Goal: Use online tool/utility: Utilize a website feature to perform a specific function

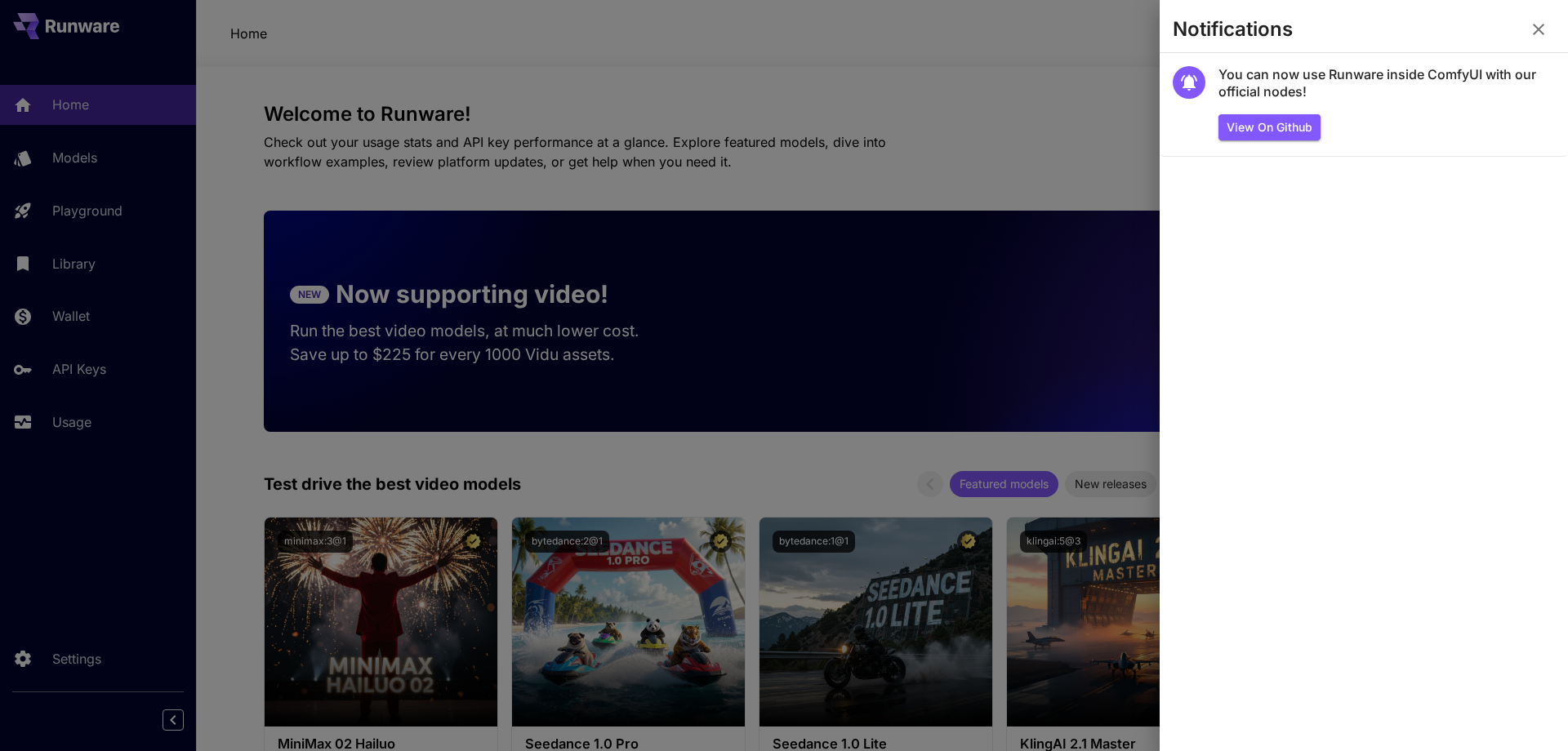
click at [984, 76] on div at bounding box center [784, 376] width 1568 height 751
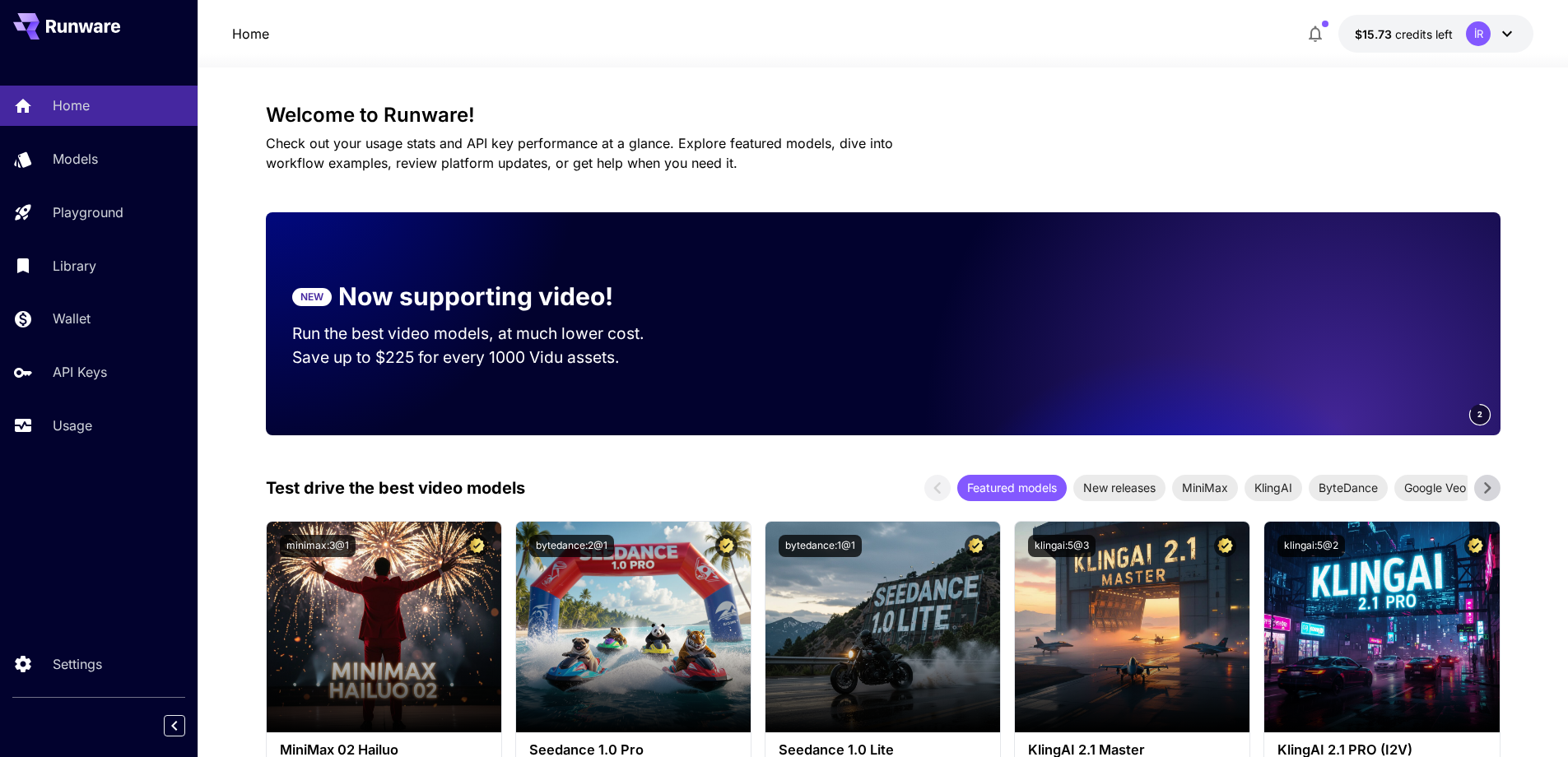
scroll to position [258, 0]
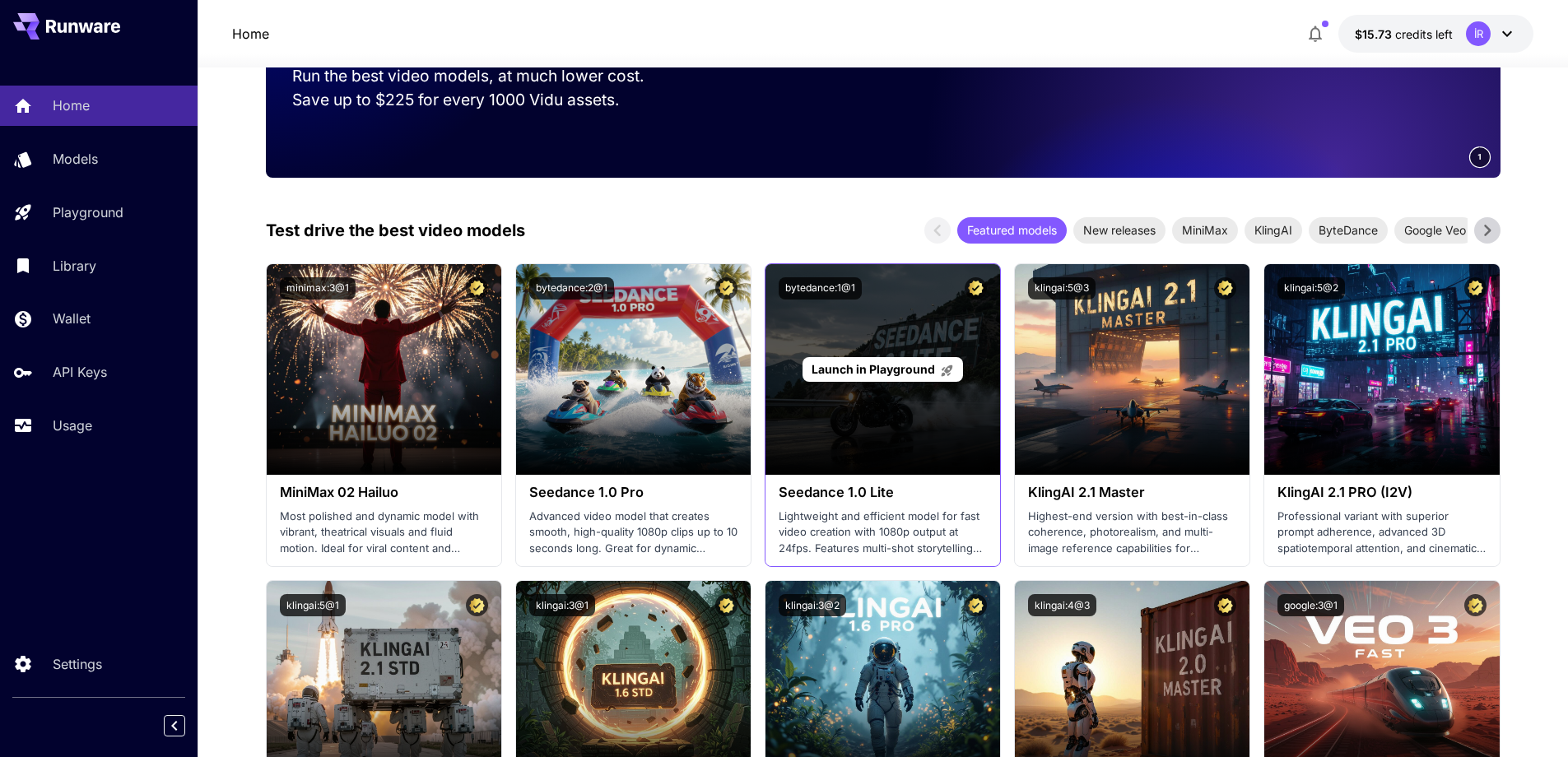
click at [877, 436] on div "Launch in Playground" at bounding box center [883, 369] width 235 height 211
click at [886, 370] on span "Launch in Playground" at bounding box center [873, 368] width 123 height 14
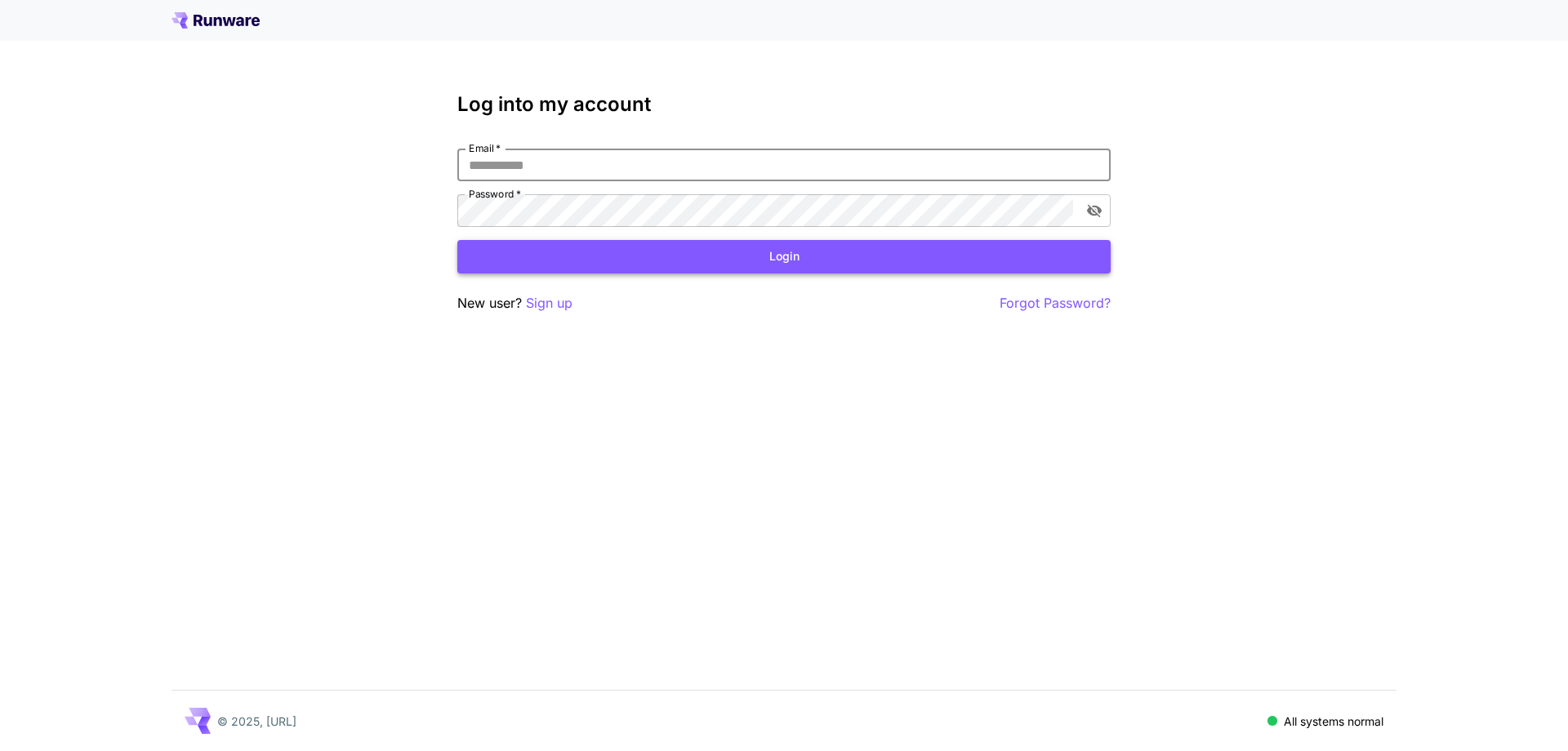
type input "**********"
click at [649, 249] on button "Login" at bounding box center [783, 257] width 653 height 34
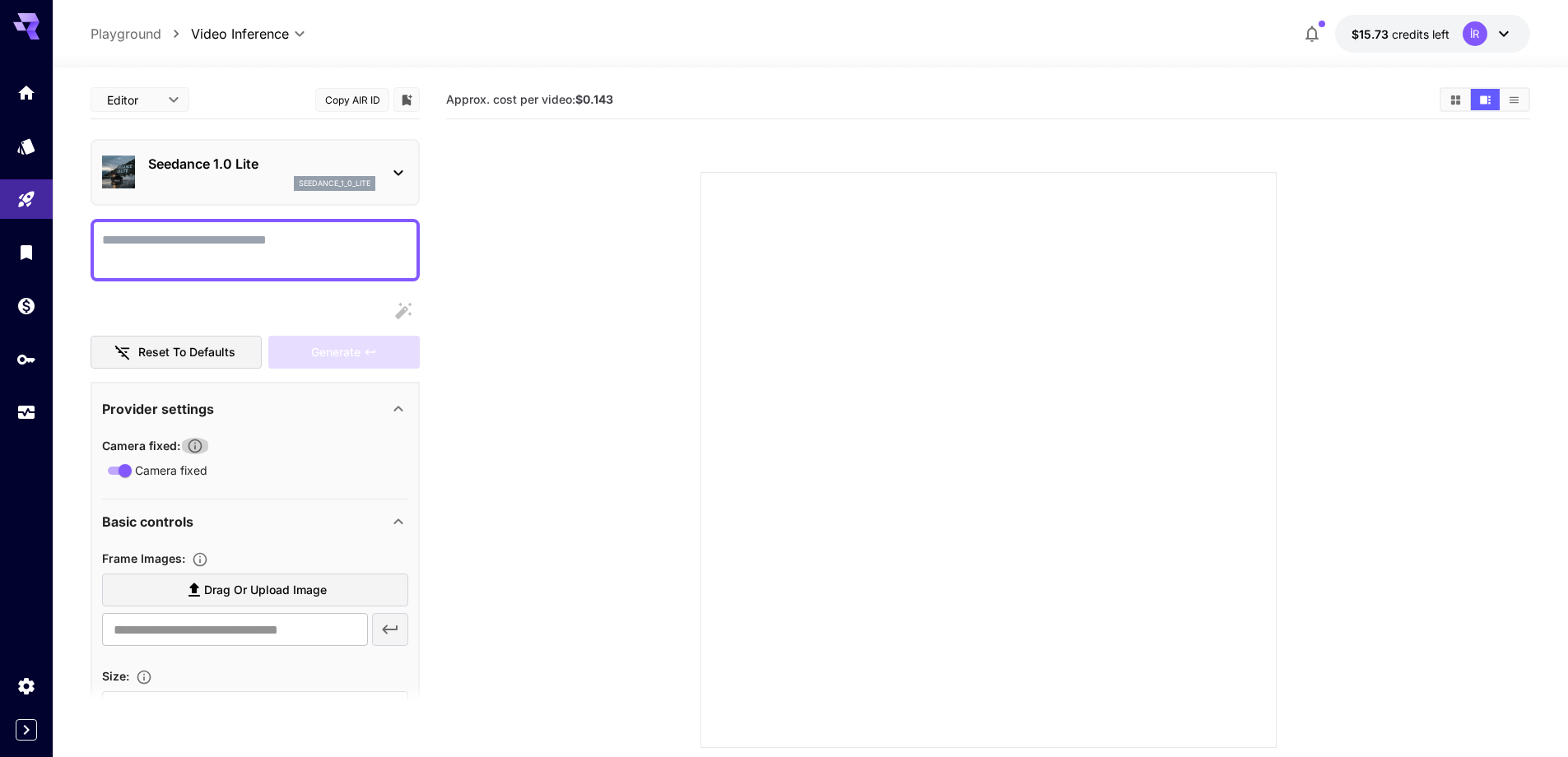
click at [197, 446] on icon "button" at bounding box center [195, 446] width 14 height 14
click at [287, 582] on span "Drag or upload image" at bounding box center [265, 590] width 123 height 20
click at [0, 0] on input "Drag or upload image" at bounding box center [0, 0] width 0 height 0
type input "**********"
click at [254, 254] on textarea "Camera fixed" at bounding box center [255, 250] width 306 height 40
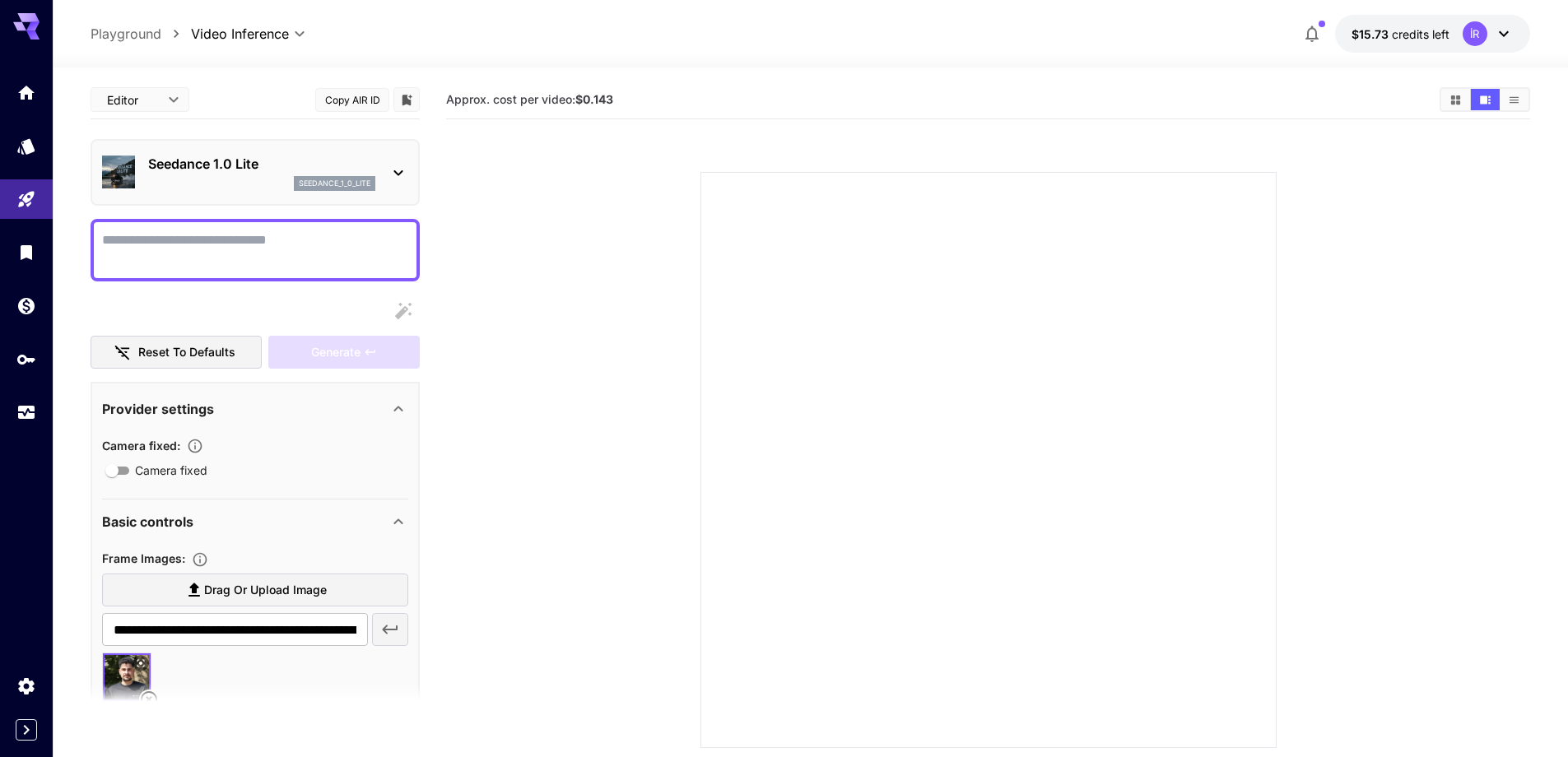
click at [181, 184] on div "seedance_1_0_lite" at bounding box center [262, 183] width 228 height 15
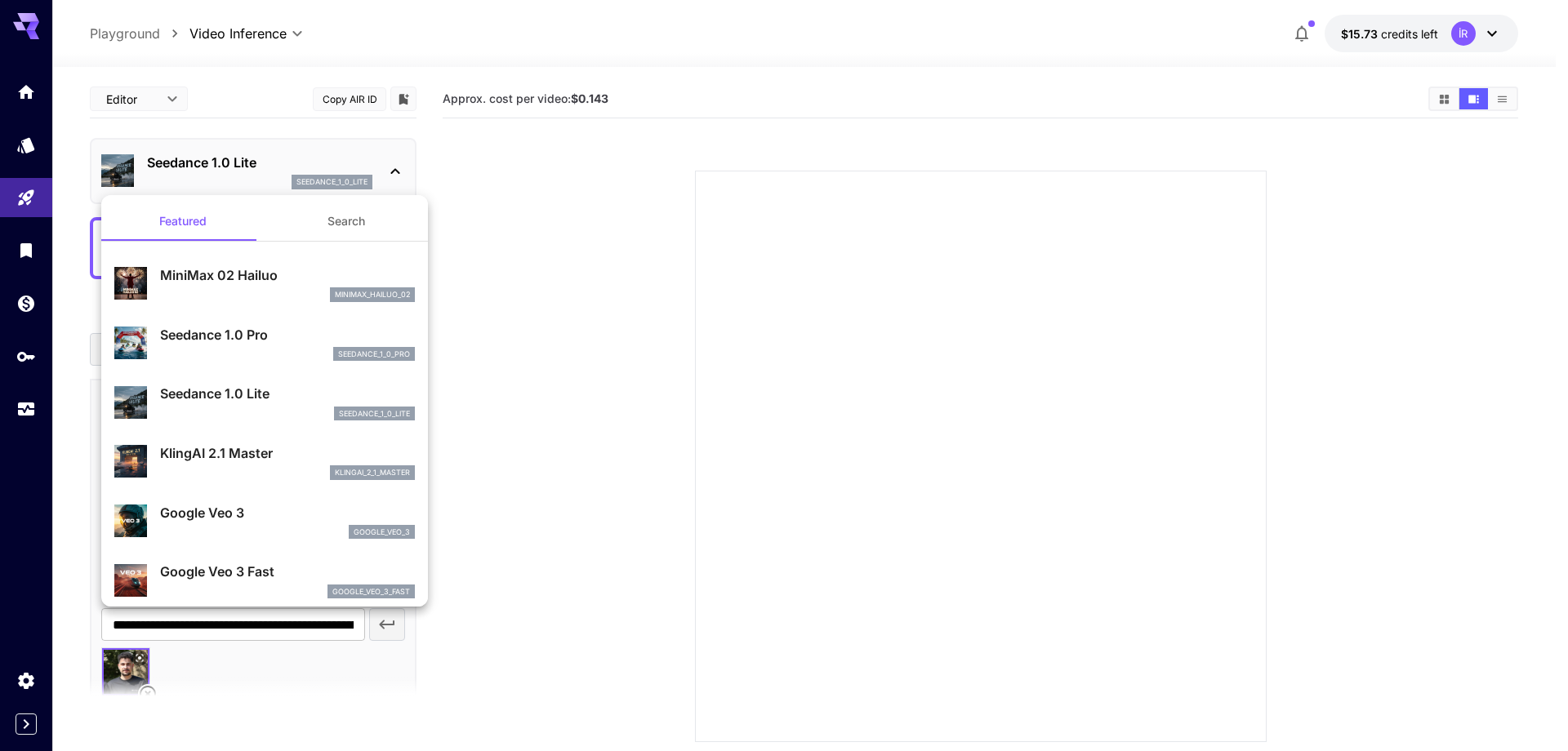
click at [181, 184] on div at bounding box center [784, 376] width 1568 height 751
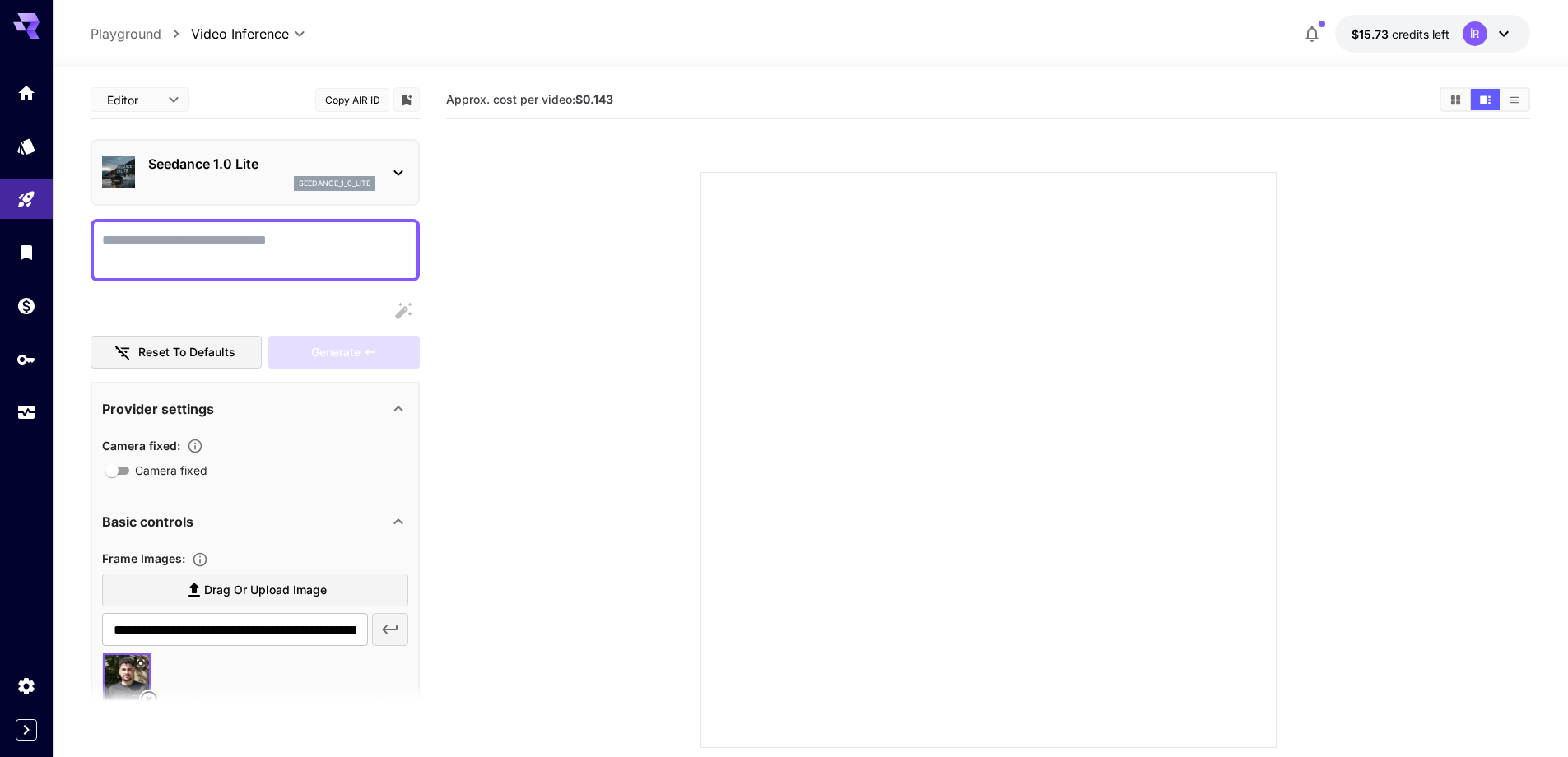
click at [213, 247] on textarea "Camera fixed" at bounding box center [255, 250] width 306 height 40
type textarea "**********"
click at [309, 347] on div "Generate" at bounding box center [344, 353] width 151 height 34
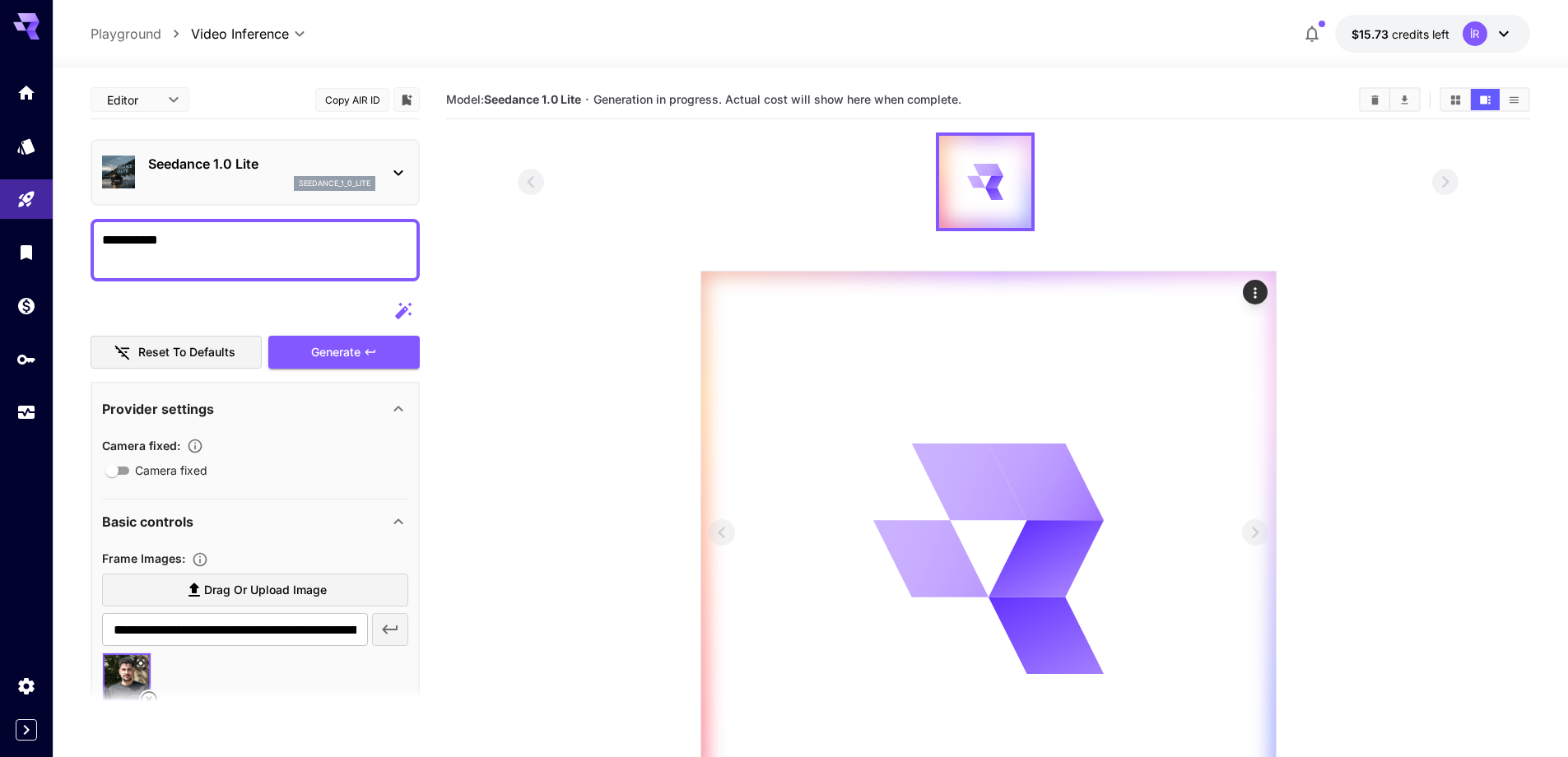
scroll to position [139, 0]
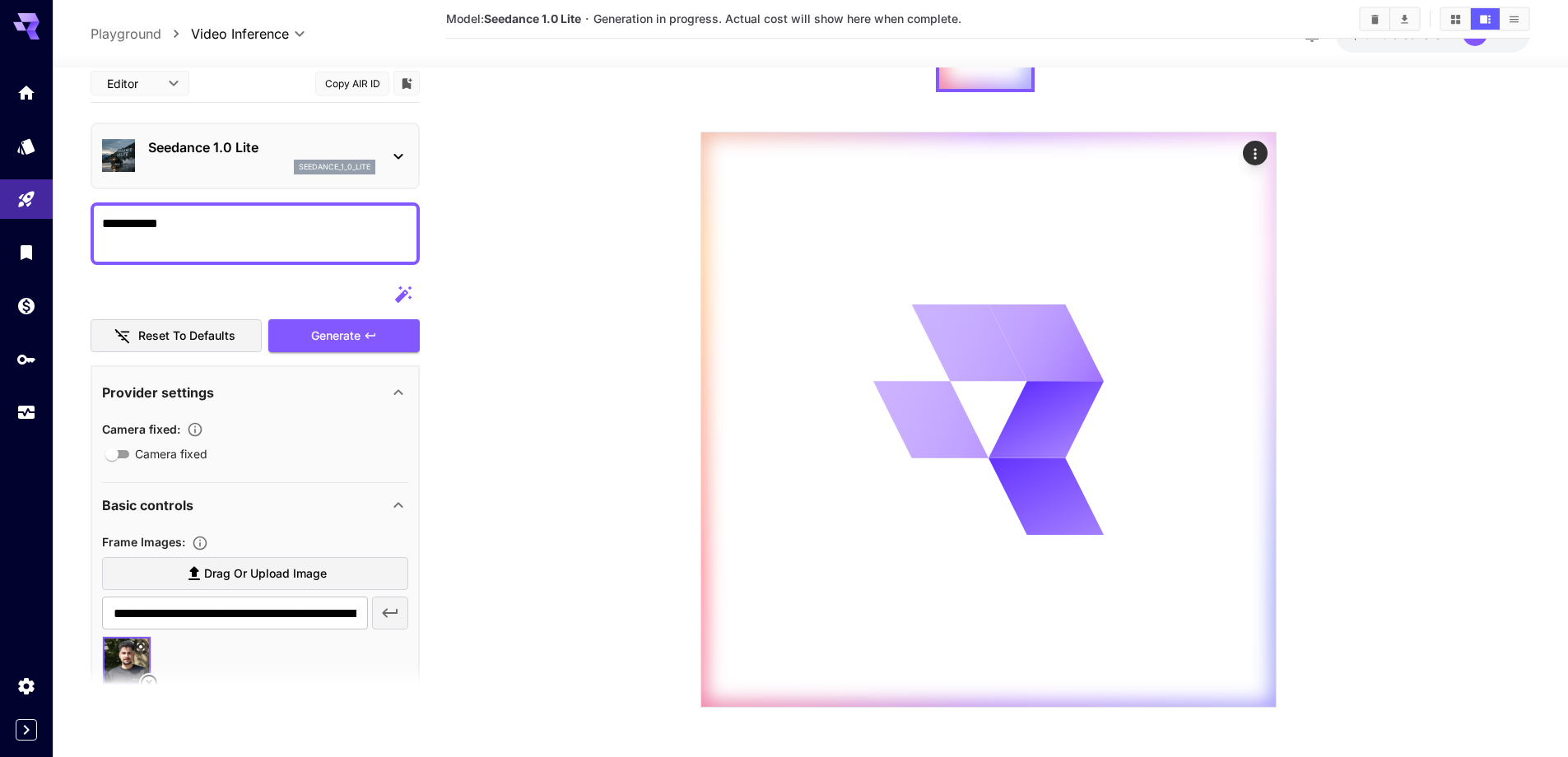
click at [193, 146] on p "Seedance 1.0 Lite" at bounding box center [262, 146] width 228 height 19
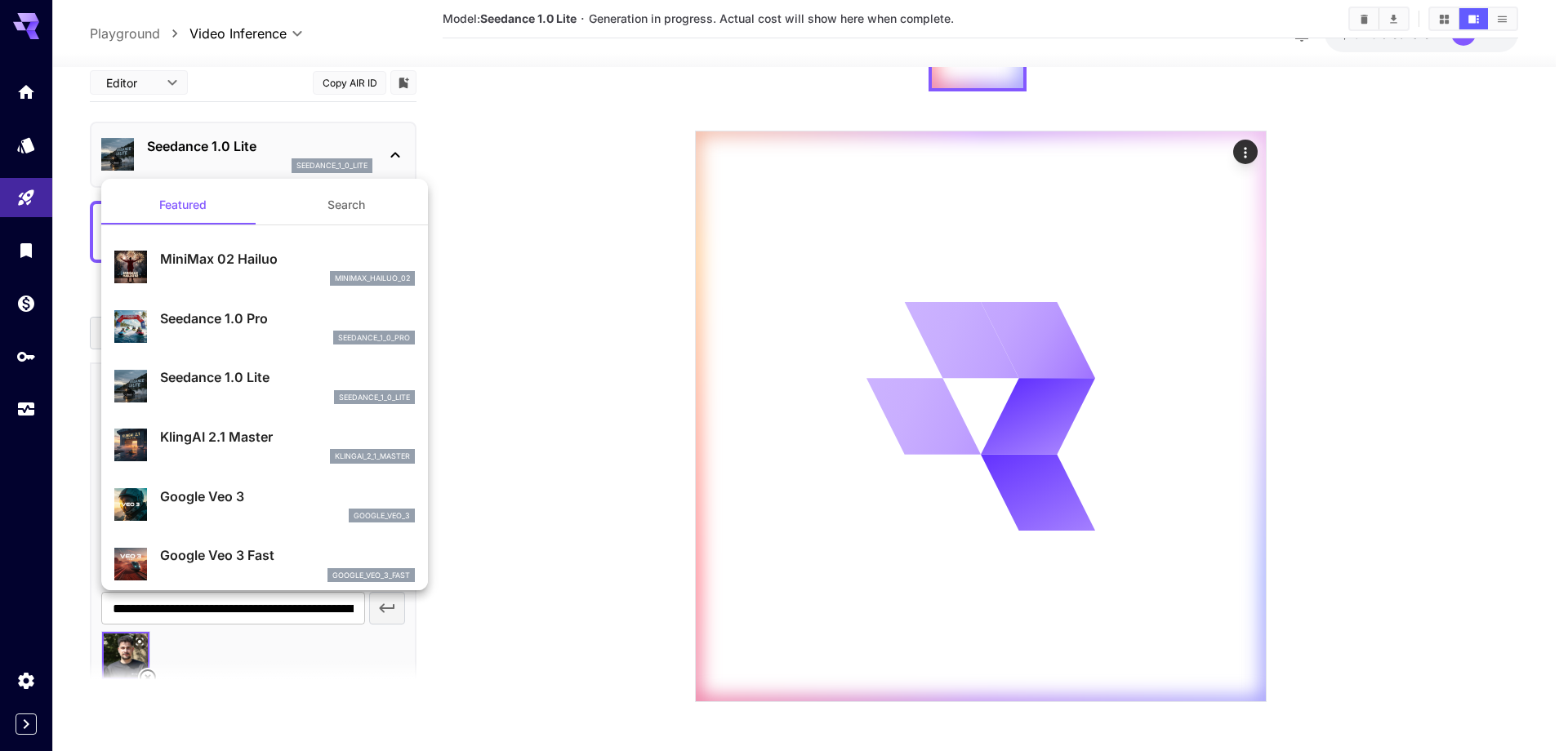
click at [191, 144] on div at bounding box center [784, 376] width 1568 height 751
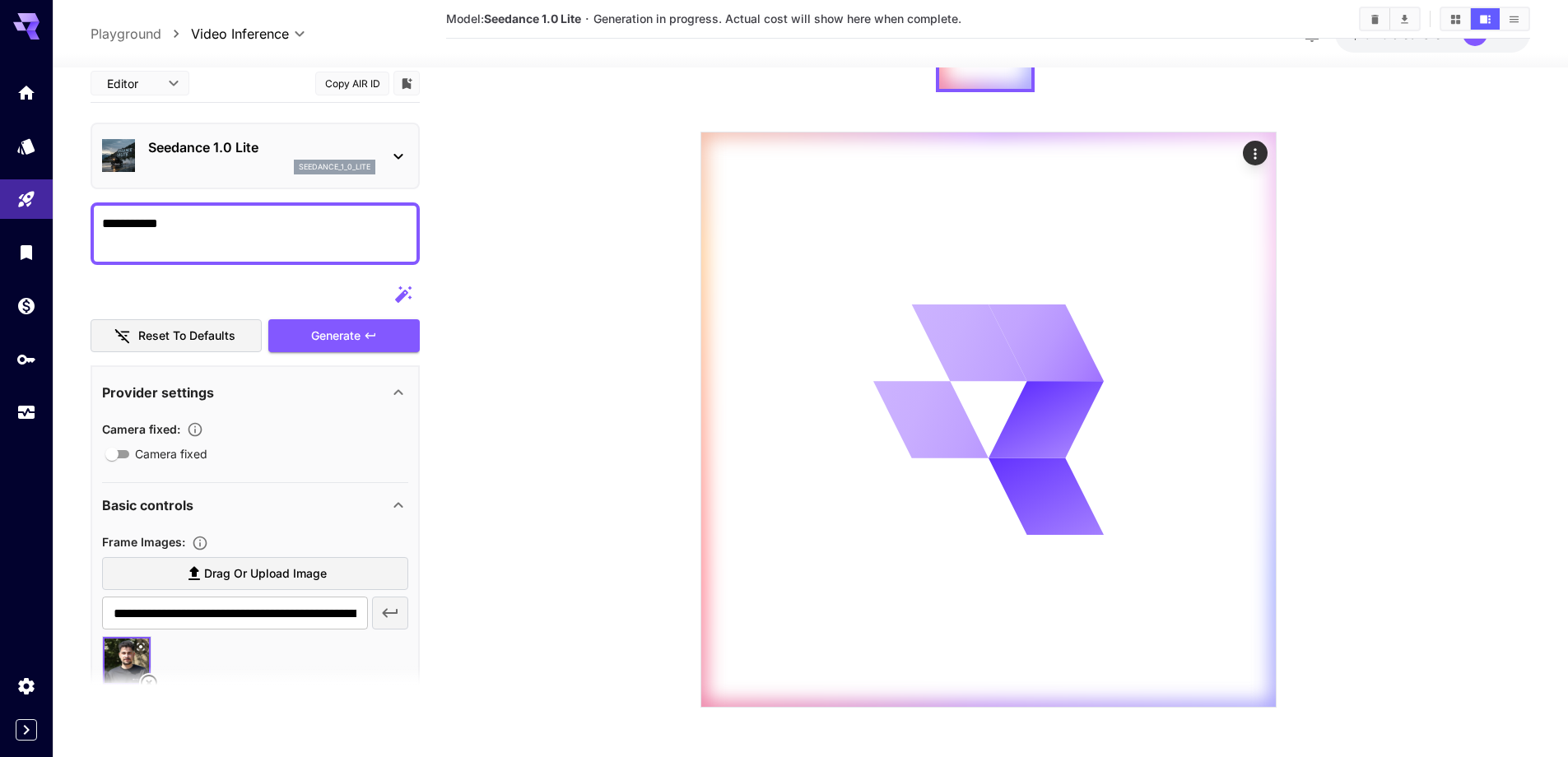
scroll to position [0, 0]
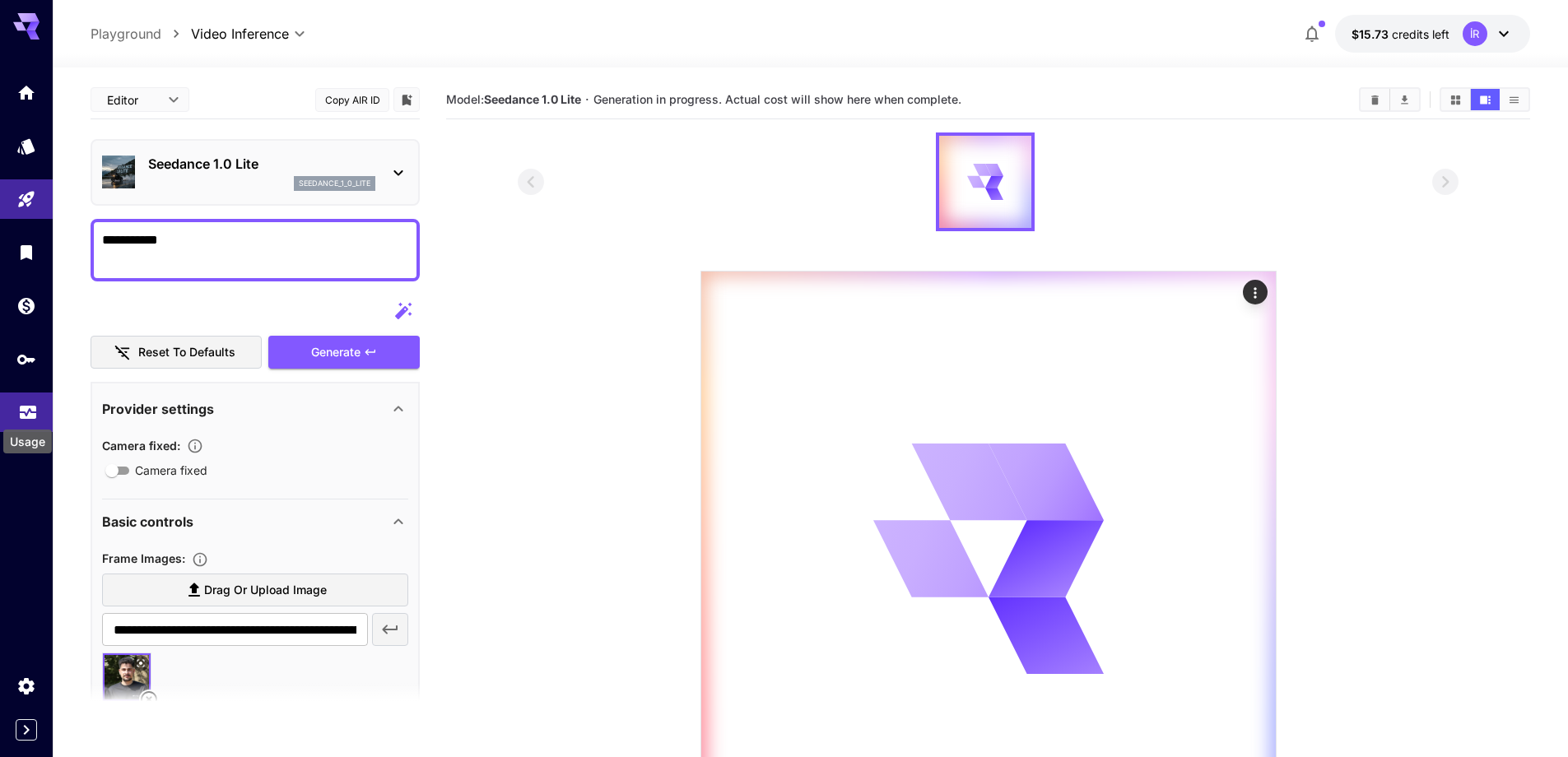
click at [34, 417] on icon "Usage" at bounding box center [28, 407] width 19 height 19
